Goal: Task Accomplishment & Management: Use online tool/utility

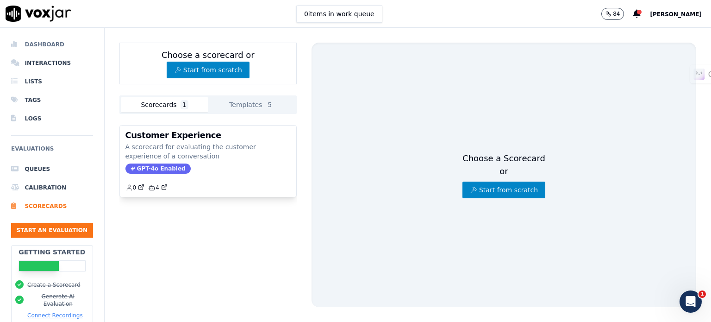
click at [49, 42] on li "Dashboard" at bounding box center [52, 44] width 82 height 19
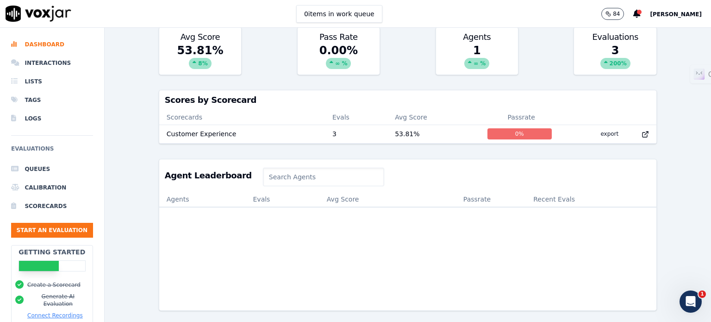
scroll to position [275, 0]
click at [56, 62] on li "Interactions" at bounding box center [52, 63] width 82 height 19
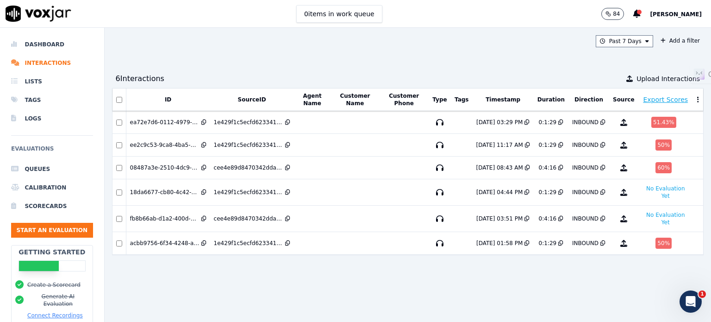
click at [620, 12] on p "84" at bounding box center [616, 13] width 7 height 7
click at [624, 12] on button "84" at bounding box center [612, 14] width 23 height 12
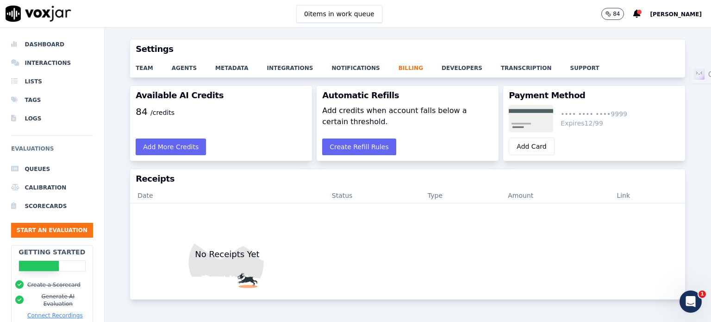
scroll to position [26, 0]
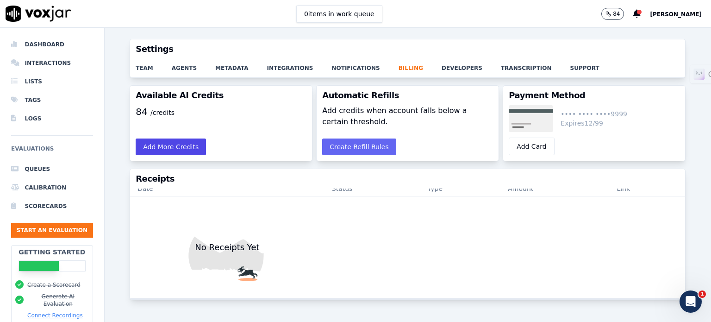
click at [166, 151] on button "Add More Credits" at bounding box center [171, 146] width 70 height 17
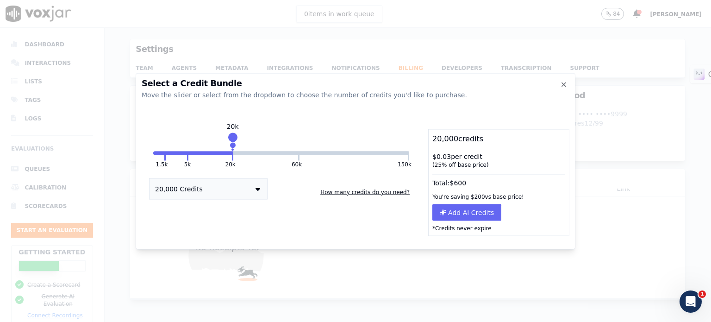
click at [236, 191] on button "20,000 Credits" at bounding box center [208, 188] width 118 height 21
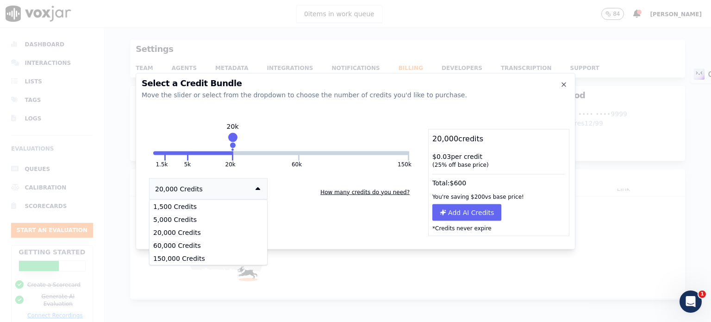
click at [351, 192] on button "How many credits do you need?" at bounding box center [365, 191] width 97 height 15
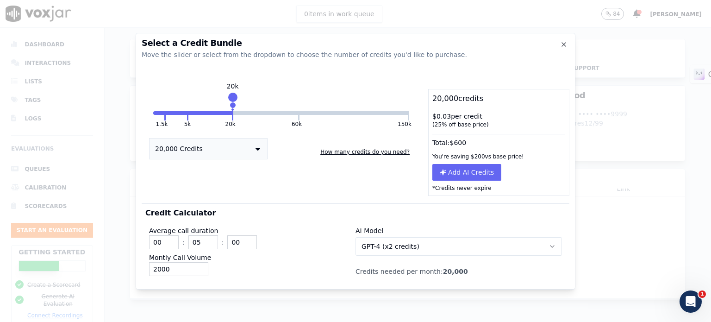
click at [431, 248] on button "GPT-4 (x2 credits)" at bounding box center [458, 246] width 206 height 19
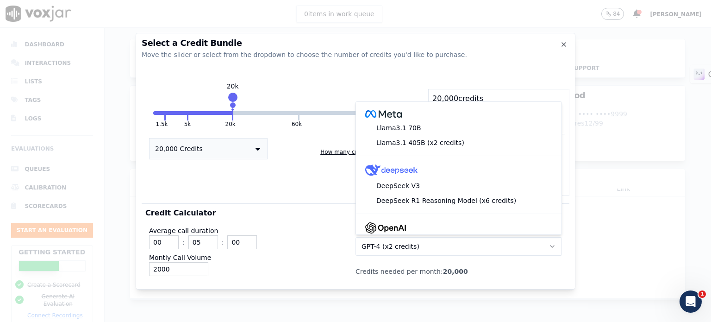
click at [298, 176] on div "1.5k 5k 20k 60k 150k 20k 20,000 Credits How many credits do you need?" at bounding box center [281, 142] width 279 height 107
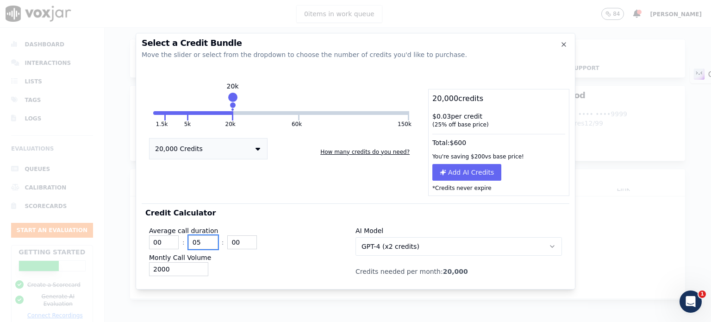
click at [201, 242] on input "05" at bounding box center [203, 242] width 30 height 14
type input "01"
drag, startPoint x: 168, startPoint y: 268, endPoint x: 126, endPoint y: 267, distance: 42.1
click at [126, 321] on div "Select a Credit Bundle Move the slider or select from the dropdown to choose th…" at bounding box center [355, 322] width 711 height 0
type input "1"
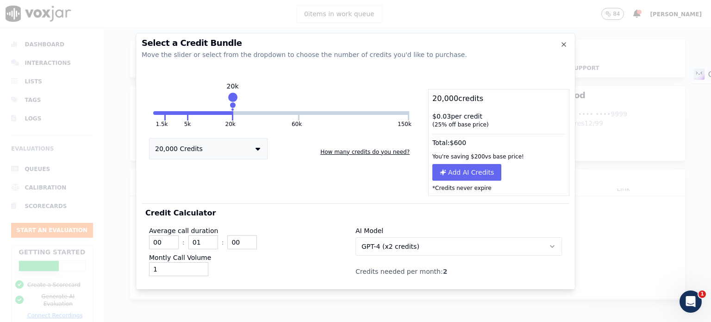
click at [272, 258] on div "Montly Call Volume 1" at bounding box center [252, 264] width 206 height 23
click at [451, 272] on p "Credits needed per month: 2" at bounding box center [458, 271] width 206 height 9
click at [463, 244] on button "GPT-4 (x2 credits)" at bounding box center [458, 246] width 206 height 19
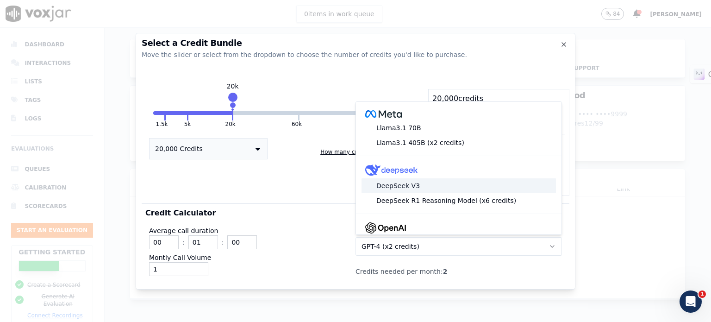
click at [437, 182] on div "DeepSeek V3" at bounding box center [458, 185] width 194 height 15
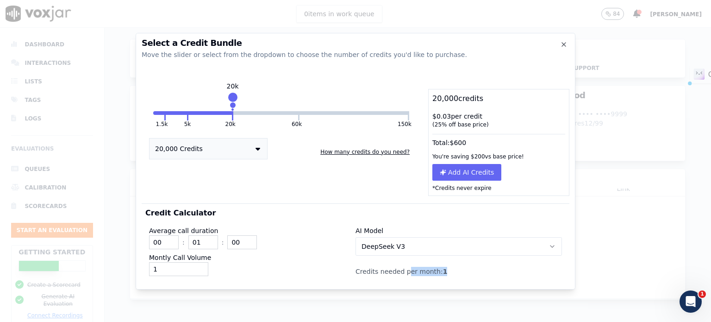
drag, startPoint x: 404, startPoint y: 273, endPoint x: 465, endPoint y: 270, distance: 61.1
click at [465, 270] on p "Credits needed per month: 1" at bounding box center [458, 271] width 206 height 9
click at [462, 245] on button "DeepSeek V3" at bounding box center [458, 246] width 206 height 19
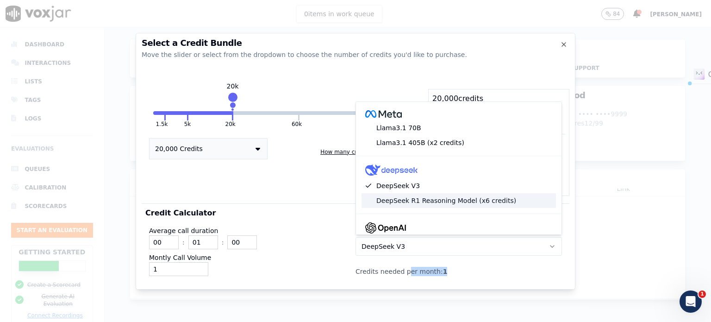
click at [458, 201] on div "DeepSeek R1 Reasoning Model (x6 credits)" at bounding box center [458, 200] width 194 height 15
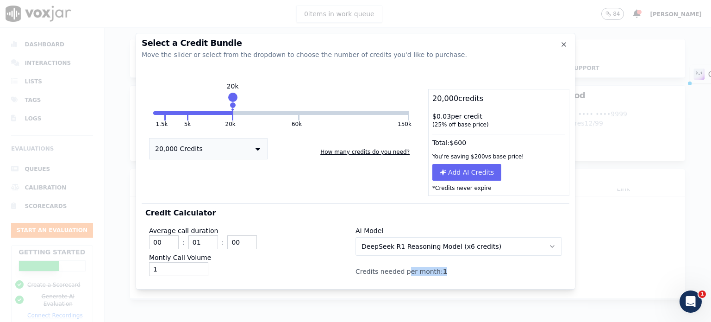
click at [454, 246] on span "DeepSeek R1 Reasoning Model (x6 credits)" at bounding box center [431, 246] width 140 height 9
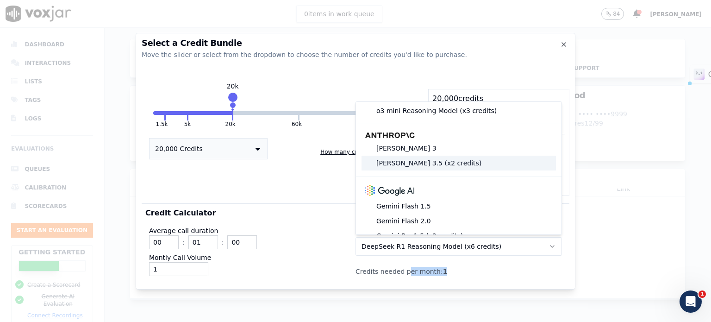
scroll to position [183, 0]
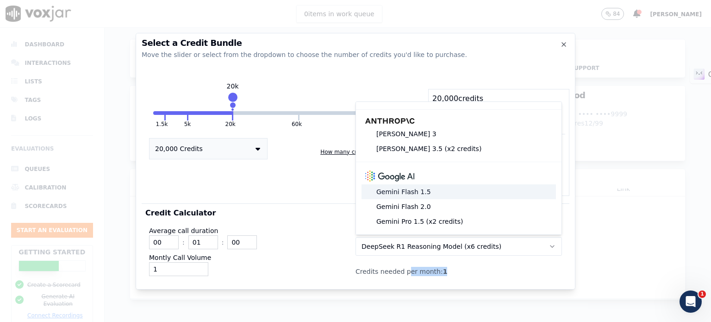
click at [440, 186] on div "Gemini Flash 1.5" at bounding box center [458, 191] width 194 height 15
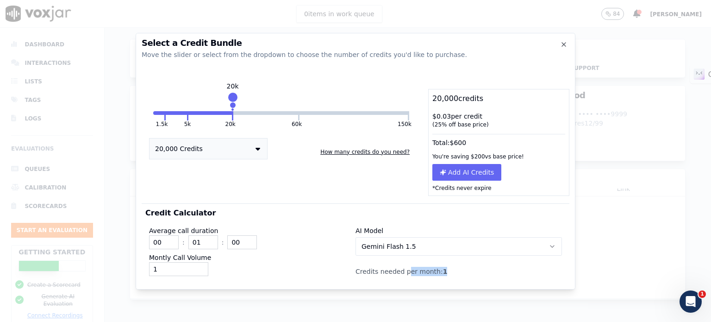
click at [468, 278] on div "Average call duration 00 : 01 : 00 Montly Call Volume 1 AI Model Gemini Flash 1…" at bounding box center [355, 248] width 420 height 61
click at [458, 248] on button "Gemini Flash 1.5" at bounding box center [458, 246] width 206 height 19
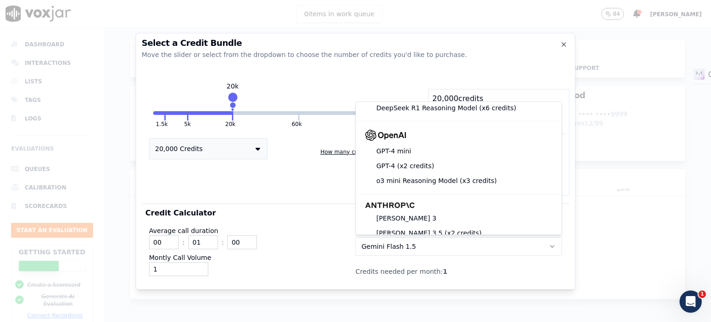
scroll to position [93, 0]
click at [408, 155] on div "GPT-4 mini" at bounding box center [458, 150] width 194 height 15
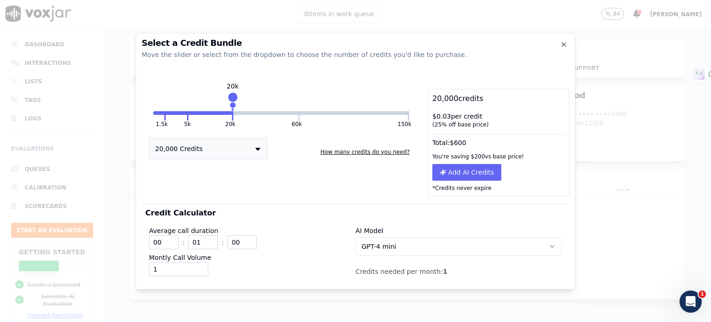
click at [464, 273] on p "Credits needed per month: 1" at bounding box center [458, 271] width 206 height 9
click at [331, 234] on div "Average call duration 00 : 01 : 00" at bounding box center [252, 237] width 206 height 23
click at [224, 272] on div "1" at bounding box center [252, 269] width 206 height 14
click at [174, 265] on input "1" at bounding box center [178, 269] width 59 height 14
click at [270, 268] on div "30" at bounding box center [252, 269] width 206 height 14
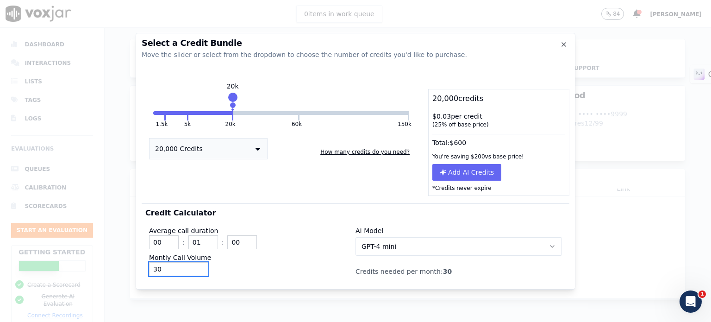
drag, startPoint x: 174, startPoint y: 269, endPoint x: 125, endPoint y: 266, distance: 48.7
click at [125, 321] on div "Select a Credit Bundle Move the slider or select from the dropdown to choose th…" at bounding box center [355, 322] width 711 height 0
type input "1"
click at [315, 267] on div "1" at bounding box center [252, 269] width 206 height 14
click at [186, 267] on input "1" at bounding box center [178, 269] width 59 height 14
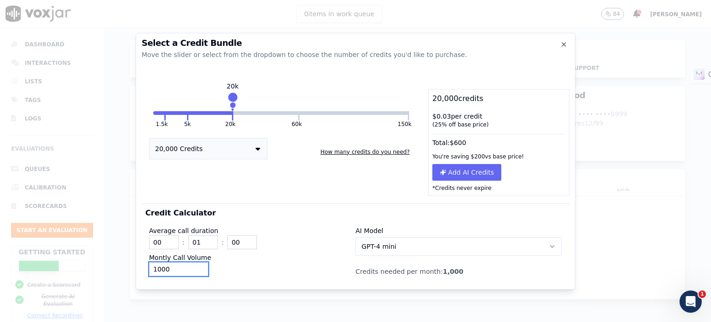
type input "1000"
click at [236, 275] on div "1000" at bounding box center [252, 269] width 206 height 14
drag, startPoint x: 202, startPoint y: 241, endPoint x: 189, endPoint y: 240, distance: 12.5
click at [189, 240] on input "01" at bounding box center [203, 242] width 30 height 14
type input "03"
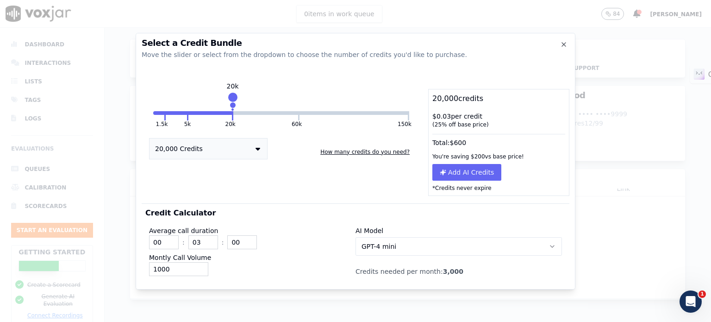
click at [279, 259] on div "Montly Call Volume 1000" at bounding box center [252, 264] width 206 height 23
drag, startPoint x: 356, startPoint y: 274, endPoint x: 462, endPoint y: 274, distance: 106.0
click at [462, 274] on p "Credits needed per month: 3,000" at bounding box center [458, 271] width 206 height 9
click at [476, 272] on p "Credits needed per month: 3,000" at bounding box center [458, 271] width 206 height 9
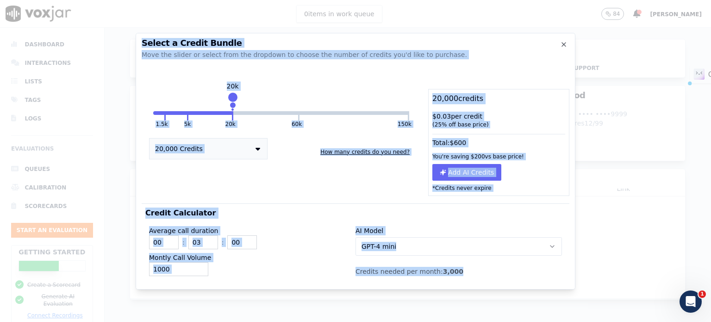
drag, startPoint x: 476, startPoint y: 272, endPoint x: 135, endPoint y: 222, distance: 344.2
click at [135, 321] on div "Select a Credit Bundle Move the slider or select from the dropdown to choose th…" at bounding box center [355, 322] width 711 height 0
click at [300, 223] on div "Average call duration 00 : 03 : 00 Montly Call Volume 1000" at bounding box center [252, 249] width 206 height 54
drag, startPoint x: 437, startPoint y: 143, endPoint x: 481, endPoint y: 141, distance: 44.4
click at [481, 141] on div "Total: $ 600" at bounding box center [499, 140] width 140 height 17
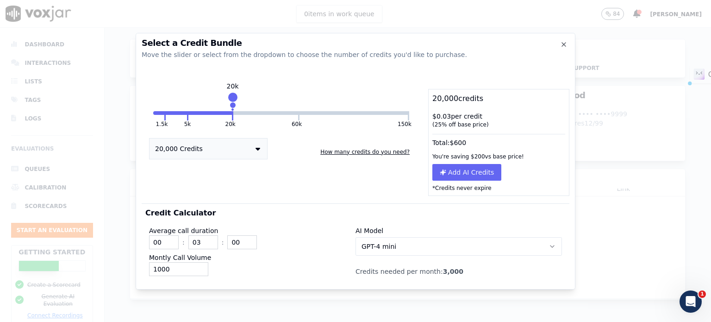
click at [449, 118] on div "$ 0.03 per credit ( 25 % off base price)" at bounding box center [499, 120] width 140 height 24
drag, startPoint x: 435, startPoint y: 117, endPoint x: 494, endPoint y: 123, distance: 60.0
click at [487, 122] on div "$ 0.03 per credit ( 25 % off base price)" at bounding box center [499, 120] width 140 height 24
click at [494, 123] on div "( 25 % off base price)" at bounding box center [498, 124] width 133 height 7
drag, startPoint x: 437, startPoint y: 114, endPoint x: 496, endPoint y: 127, distance: 60.5
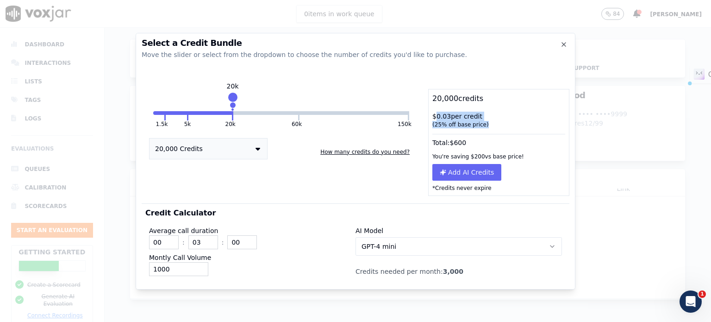
click at [496, 127] on div "$ 0.03 per credit ( 25 % off base price)" at bounding box center [499, 120] width 140 height 24
click at [496, 127] on div "( 25 % off base price)" at bounding box center [498, 124] width 133 height 7
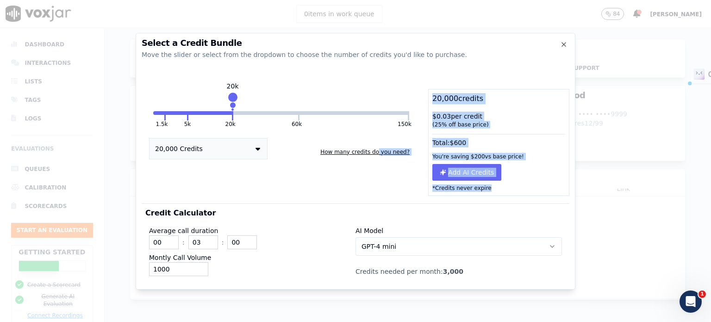
drag, startPoint x: 487, startPoint y: 190, endPoint x: 382, endPoint y: 139, distance: 116.9
click at [382, 139] on div "1.5k 5k 20k 60k 150k 20k 20,000 Credits How many credits do you need? 20,000 cr…" at bounding box center [356, 142] width 428 height 107
click at [488, 96] on div "20,000 credits" at bounding box center [499, 98] width 140 height 19
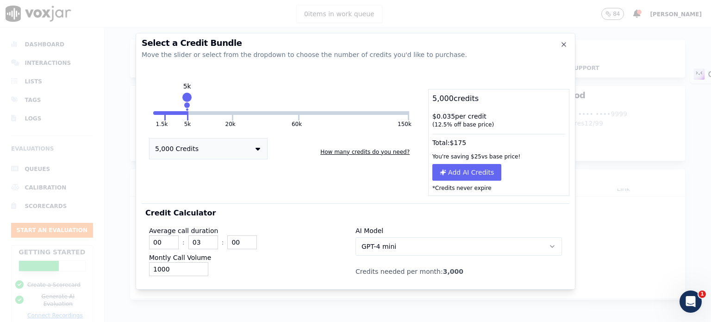
drag, startPoint x: 231, startPoint y: 103, endPoint x: 187, endPoint y: 105, distance: 44.4
click at [187, 105] on div at bounding box center [187, 105] width 8 height 8
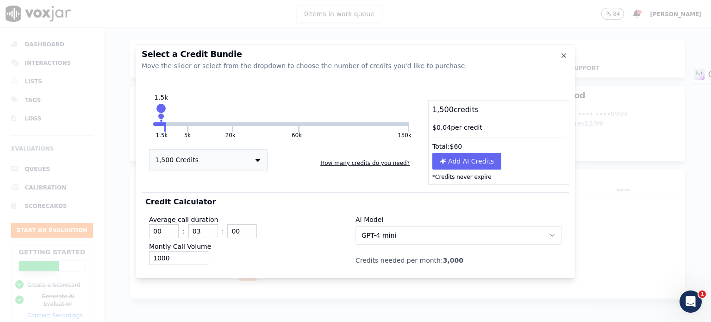
drag, startPoint x: 187, startPoint y: 105, endPoint x: 161, endPoint y: 105, distance: 25.9
click at [161, 106] on div "1.5k" at bounding box center [161, 113] width 0 height 15
click at [240, 160] on button "1,500 Credits" at bounding box center [208, 159] width 118 height 21
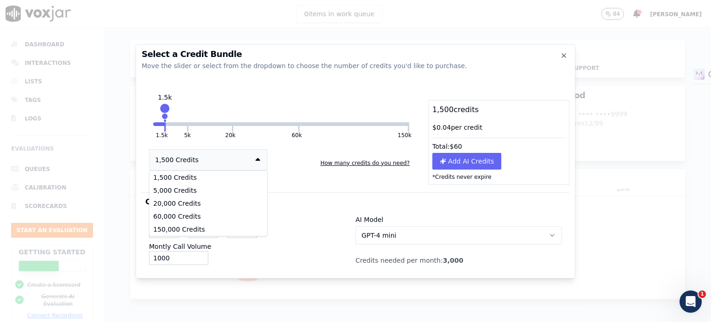
click at [365, 90] on div "Select a Credit Bundle Move the slider or select from the dropdown to choose th…" at bounding box center [356, 161] width 440 height 234
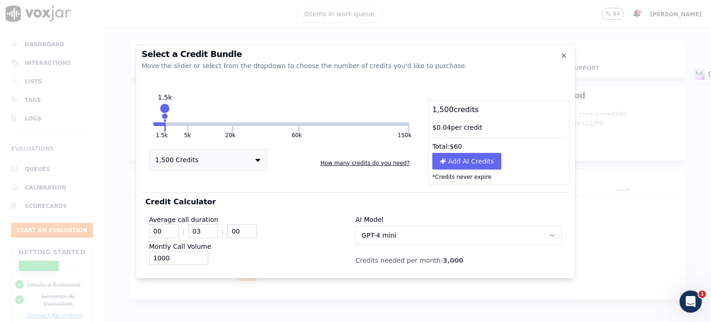
click at [388, 163] on button "How many credits do you need?" at bounding box center [365, 162] width 97 height 15
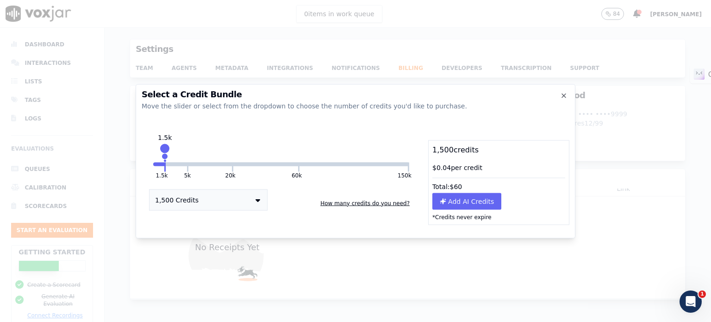
click at [382, 204] on button "How many credits do you need?" at bounding box center [365, 202] width 97 height 15
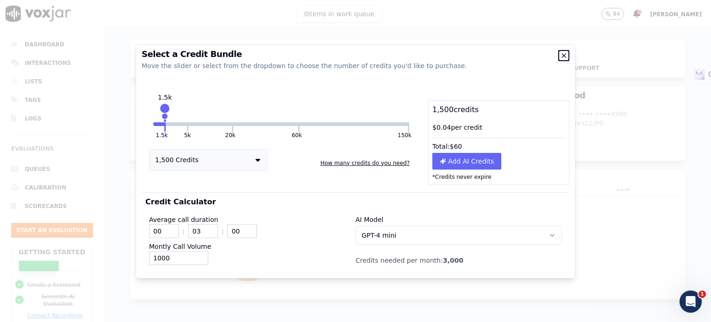
click at [564, 56] on icon "button" at bounding box center [563, 55] width 7 height 7
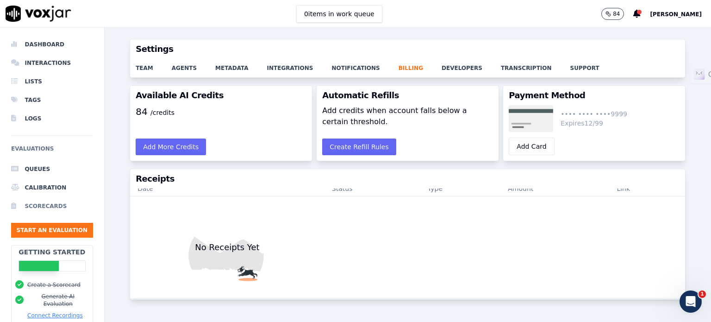
click at [52, 205] on li "Scorecards" at bounding box center [52, 206] width 82 height 19
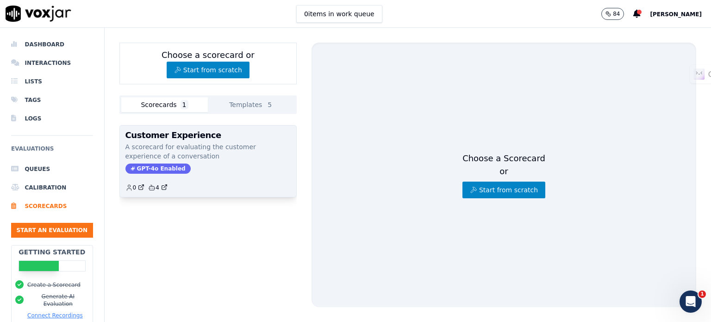
click at [236, 143] on p "A scorecard for evaluating the customer experience of a conversation" at bounding box center [207, 151] width 165 height 19
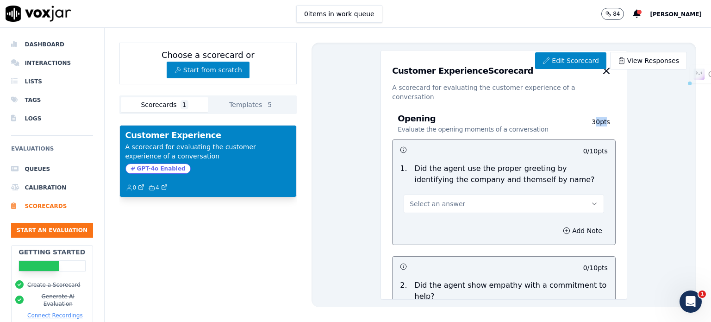
drag, startPoint x: 569, startPoint y: 111, endPoint x: 580, endPoint y: 112, distance: 11.1
click at [578, 117] on p "30 pts" at bounding box center [591, 125] width 35 height 17
click at [575, 117] on p "30 pts" at bounding box center [591, 125] width 35 height 17
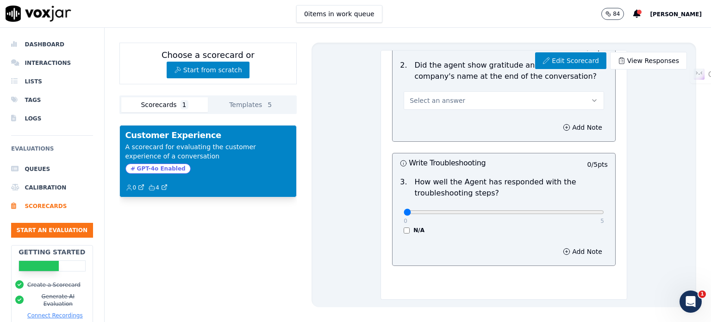
scroll to position [1249, 0]
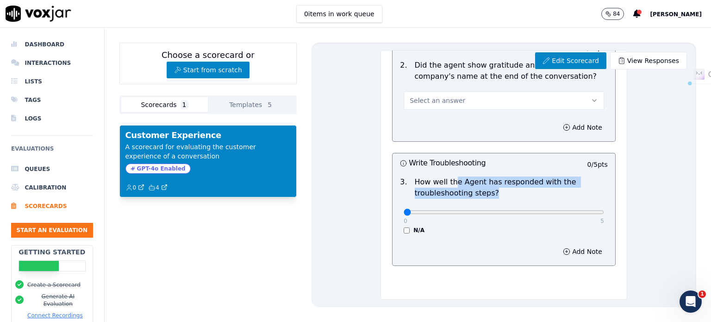
drag, startPoint x: 444, startPoint y: 159, endPoint x: 489, endPoint y: 166, distance: 45.4
click at [489, 176] on p "How well the Agent has responded with the troubleshooting steps?" at bounding box center [511, 187] width 193 height 22
click at [501, 176] on p "How well the Agent has responded with the troubleshooting steps?" at bounding box center [511, 187] width 193 height 22
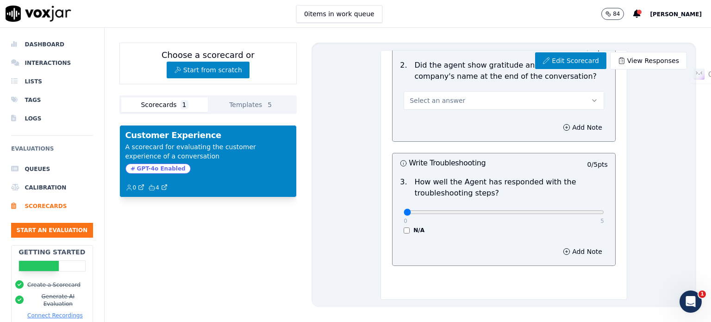
click at [505, 176] on p "How well the Agent has responded with the troubleshooting steps?" at bounding box center [511, 187] width 193 height 22
click at [546, 57] on icon at bounding box center [546, 60] width 6 height 6
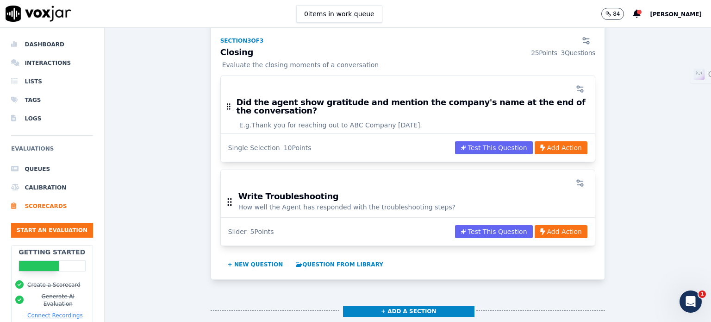
scroll to position [1117, 0]
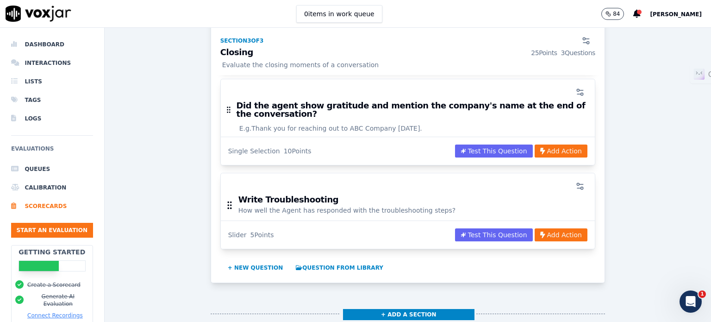
click at [331, 195] on h3 "Write Troubleshooting" at bounding box center [346, 199] width 217 height 8
click at [304, 195] on h3 "Write Troubleshooting" at bounding box center [346, 199] width 217 height 8
click at [575, 181] on icon "button" at bounding box center [579, 185] width 9 height 9
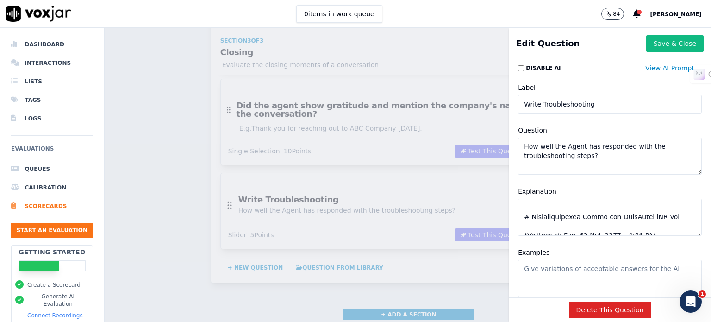
scroll to position [46, 0]
drag, startPoint x: 552, startPoint y: 217, endPoint x: 629, endPoint y: 217, distance: 77.3
click at [628, 218] on textarea "Explanation" at bounding box center [610, 217] width 184 height 37
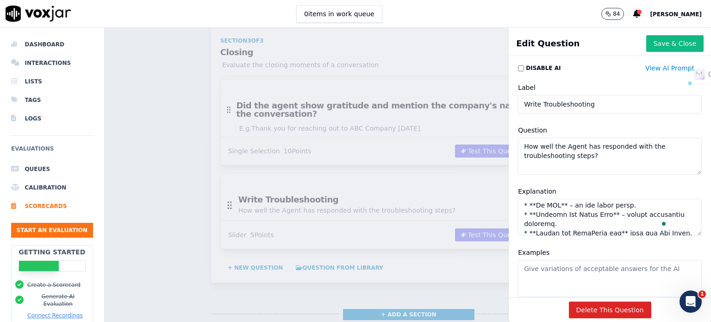
scroll to position [0, 0]
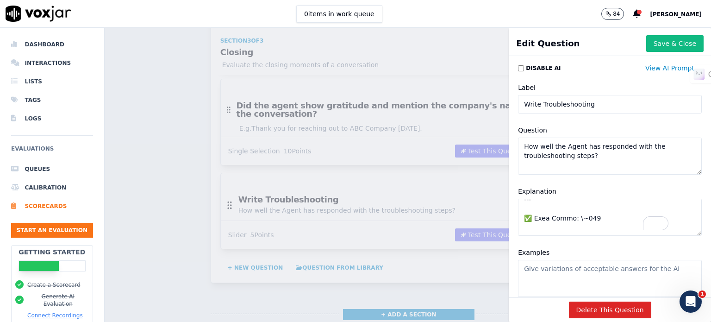
click at [534, 18] on div "0 items in work queue 84 Vijay Thakor" at bounding box center [355, 14] width 711 height 28
click at [650, 44] on button "Save & Close" at bounding box center [674, 43] width 57 height 17
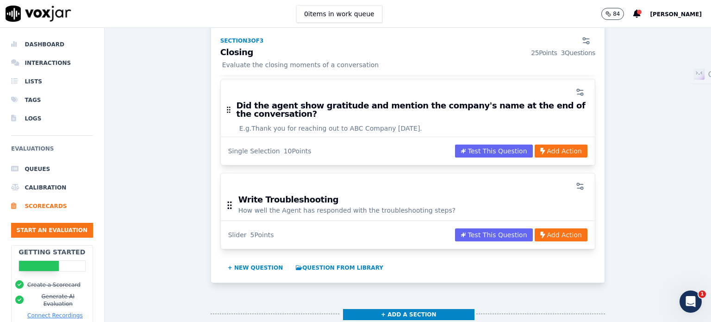
scroll to position [885, 0]
